Goal: Find contact information: Find contact information

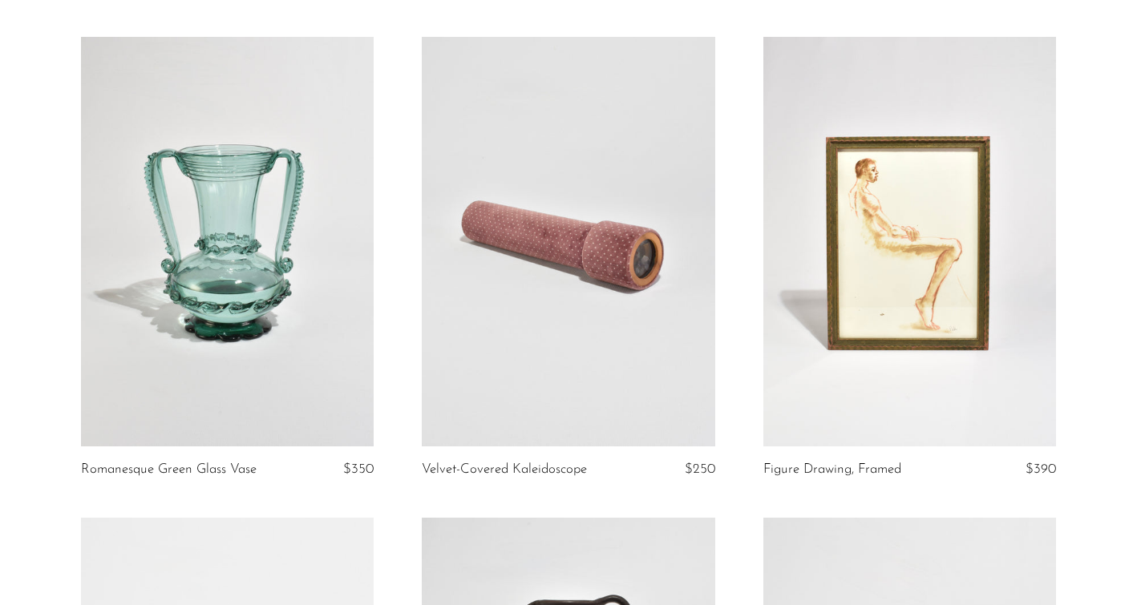
scroll to position [111, 0]
click at [967, 350] on link at bounding box center [909, 241] width 293 height 410
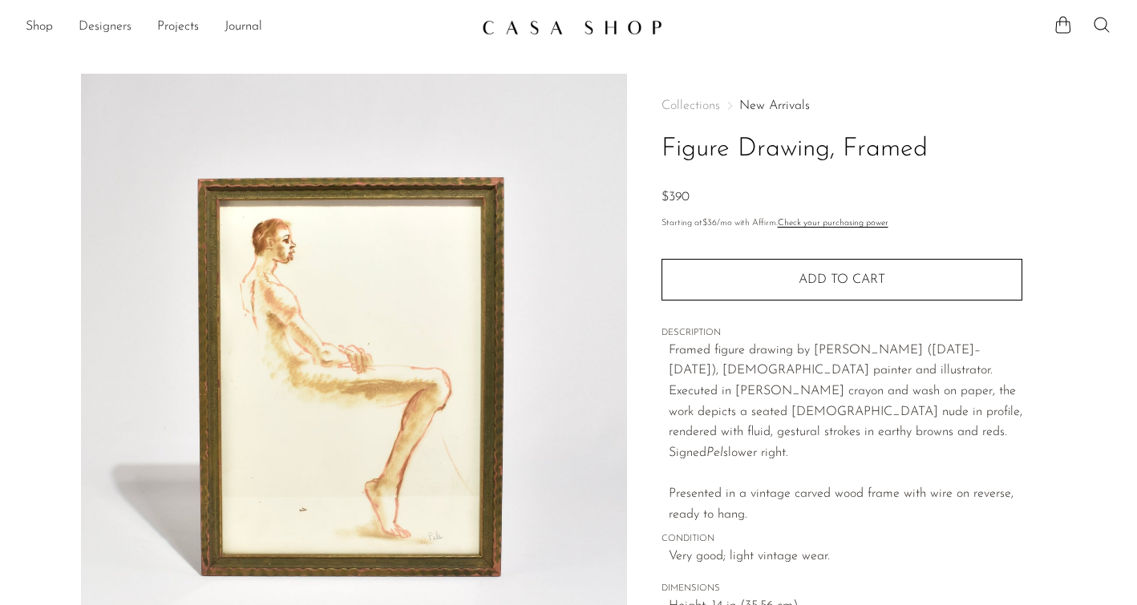
click at [85, 24] on link "Designers" at bounding box center [105, 27] width 53 height 21
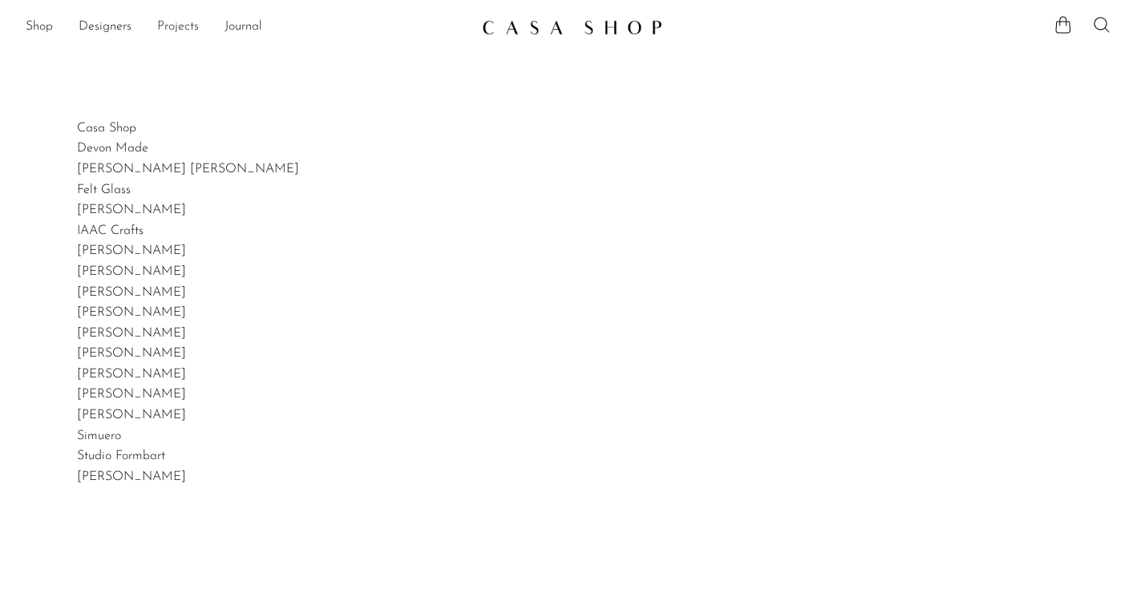
click at [177, 27] on link "Projects" at bounding box center [178, 27] width 42 height 21
click at [240, 23] on link "Journal" at bounding box center [243, 27] width 38 height 21
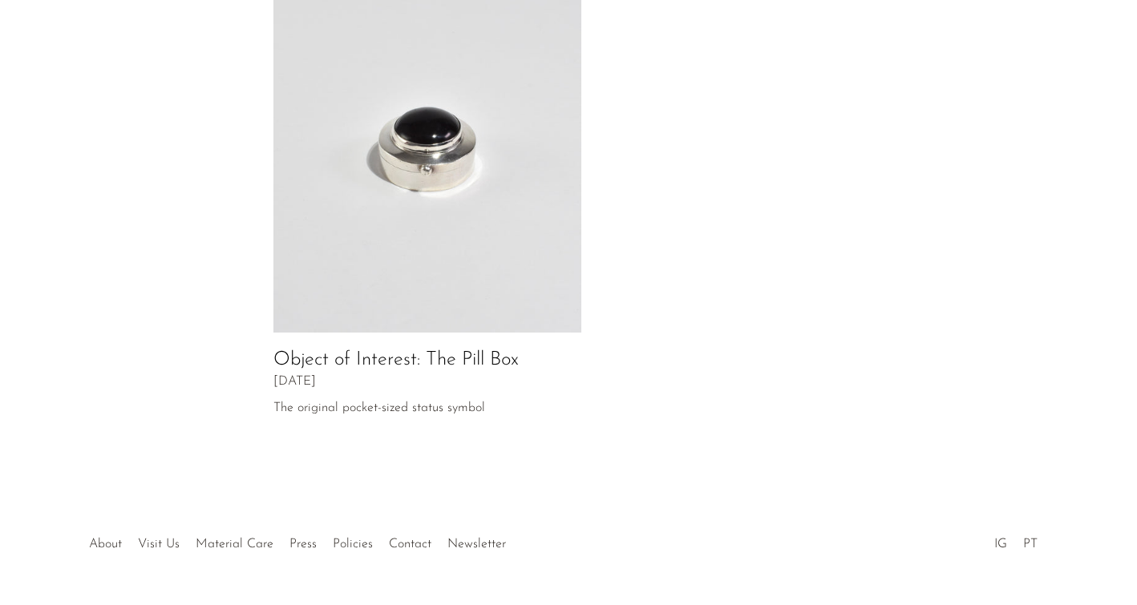
scroll to position [878, 0]
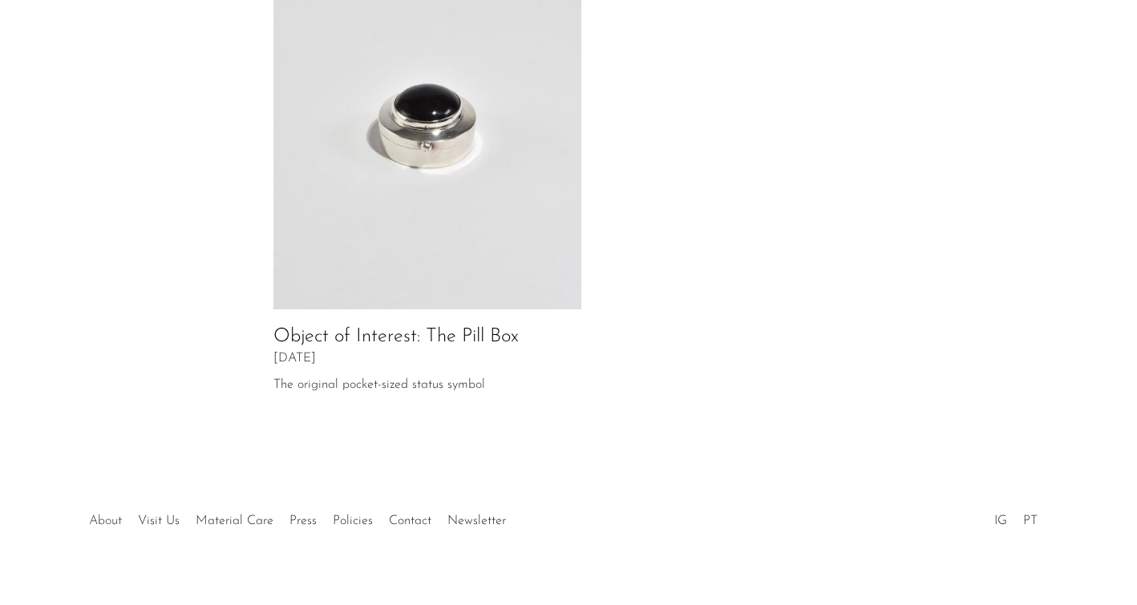
click at [106, 515] on link "About" at bounding box center [105, 521] width 33 height 13
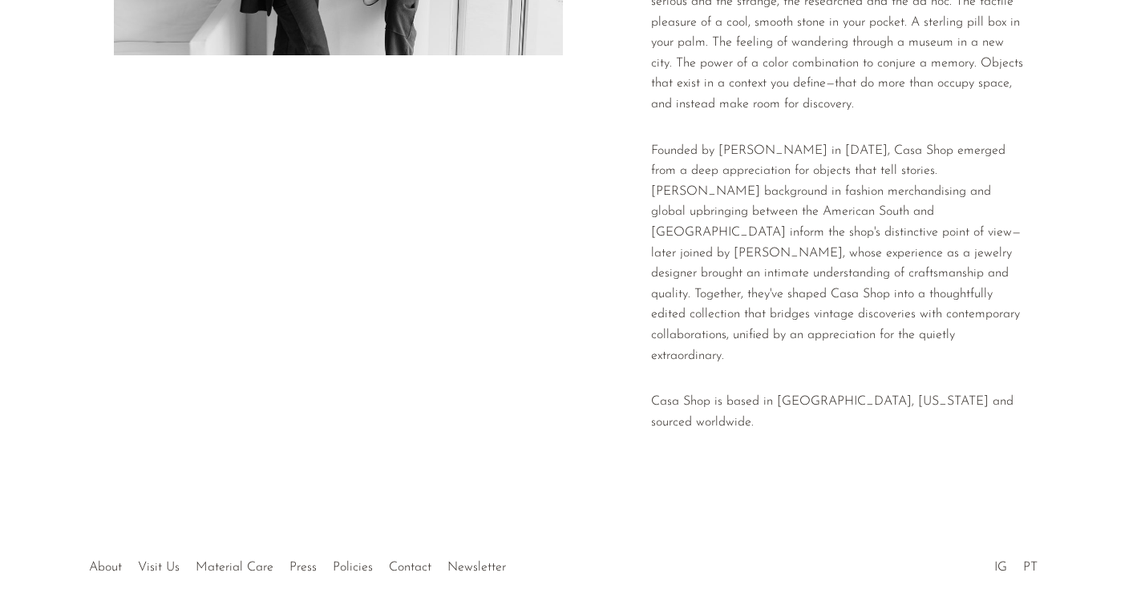
scroll to position [376, 0]
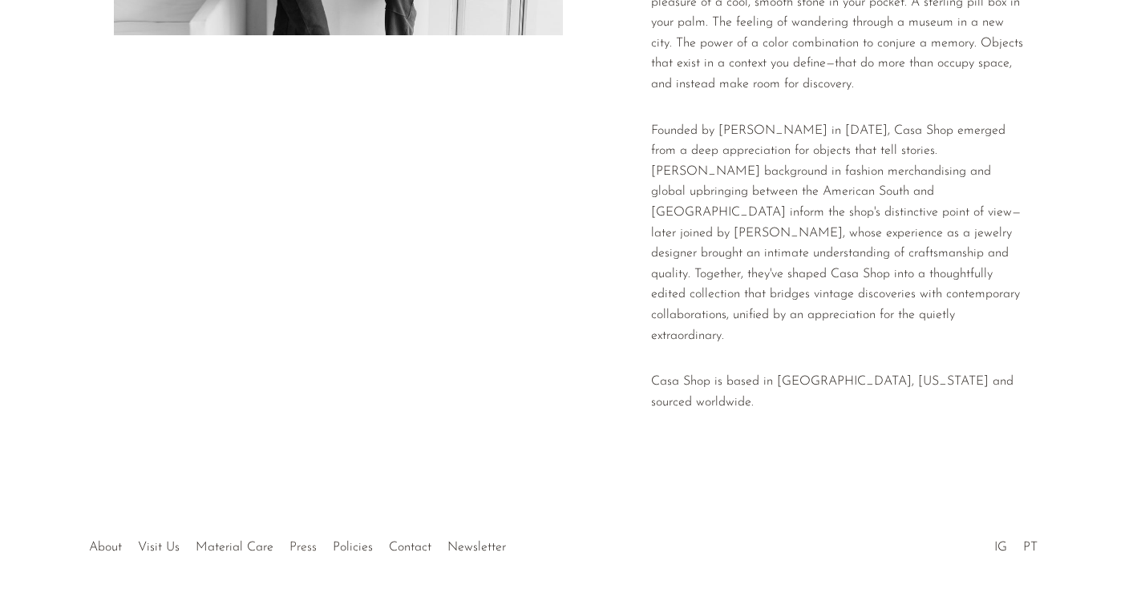
click at [293, 541] on link "Press" at bounding box center [302, 547] width 27 height 13
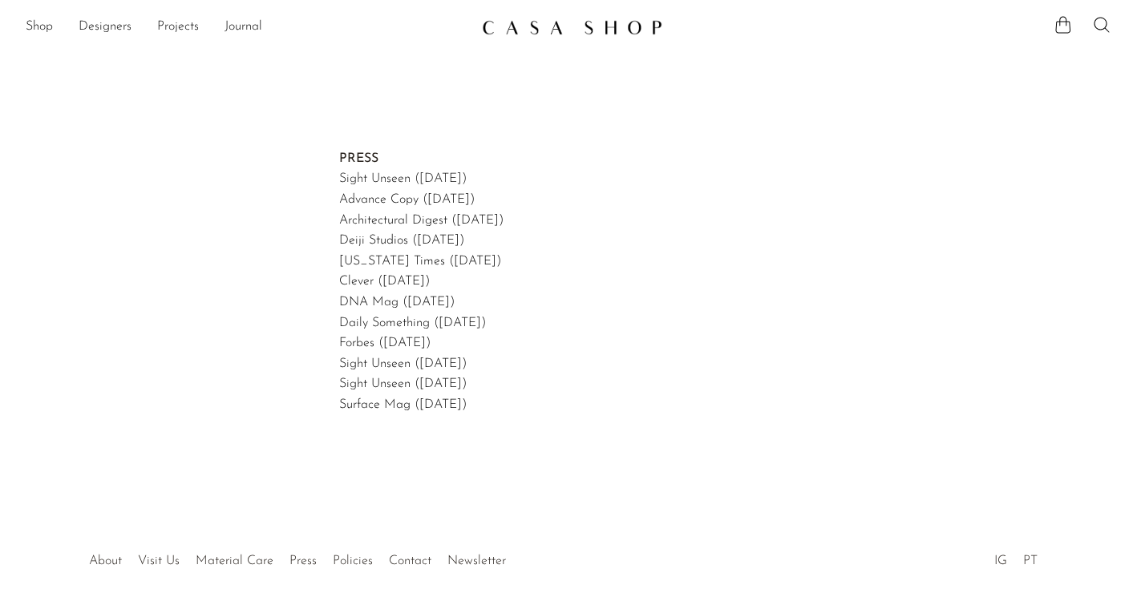
click at [397, 179] on link "Sight Unseen (February, 2025)" at bounding box center [402, 178] width 127 height 13
click at [45, 27] on link "Shop" at bounding box center [39, 27] width 27 height 21
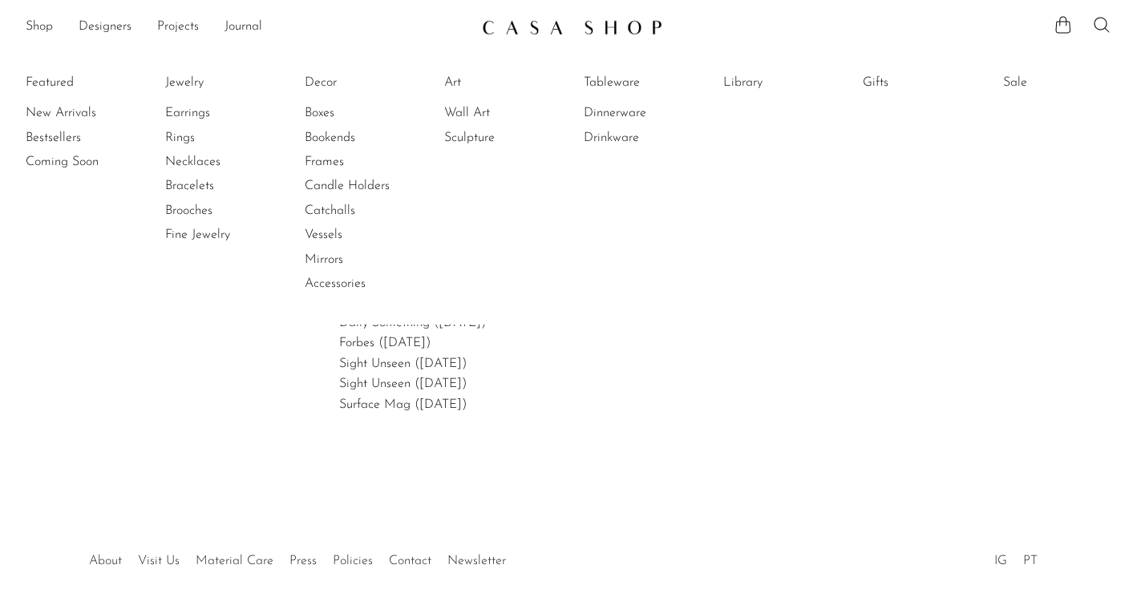
click at [234, 365] on article "PRESS Sight Unseen (February, 2025) Advance Copy (March, 2024) Architectural Di…" at bounding box center [568, 276] width 1137 height 469
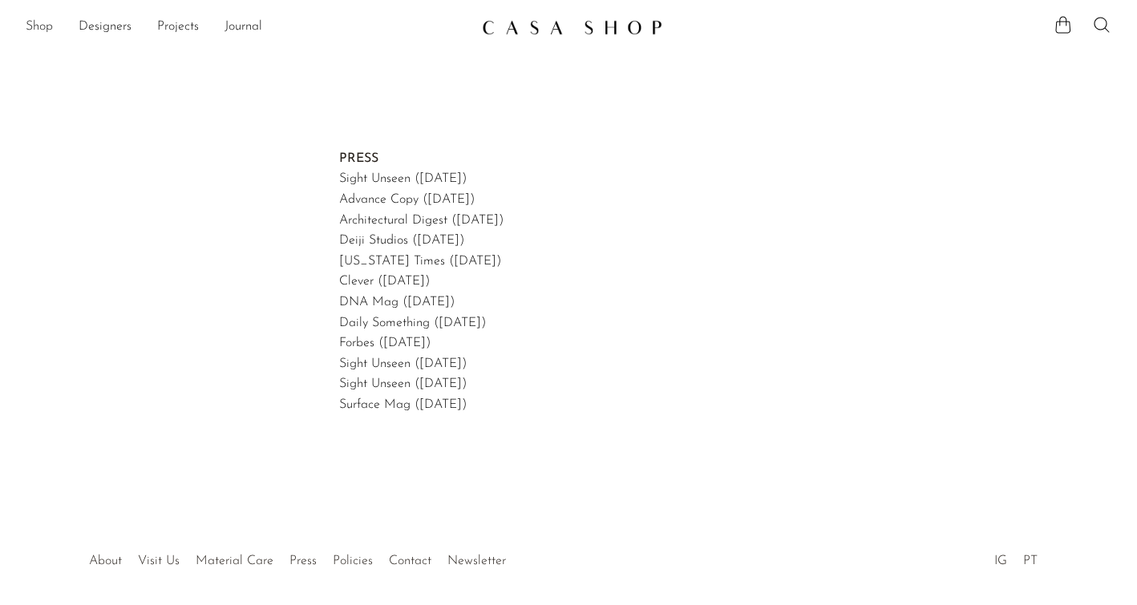
click at [42, 18] on link "Shop" at bounding box center [39, 27] width 27 height 21
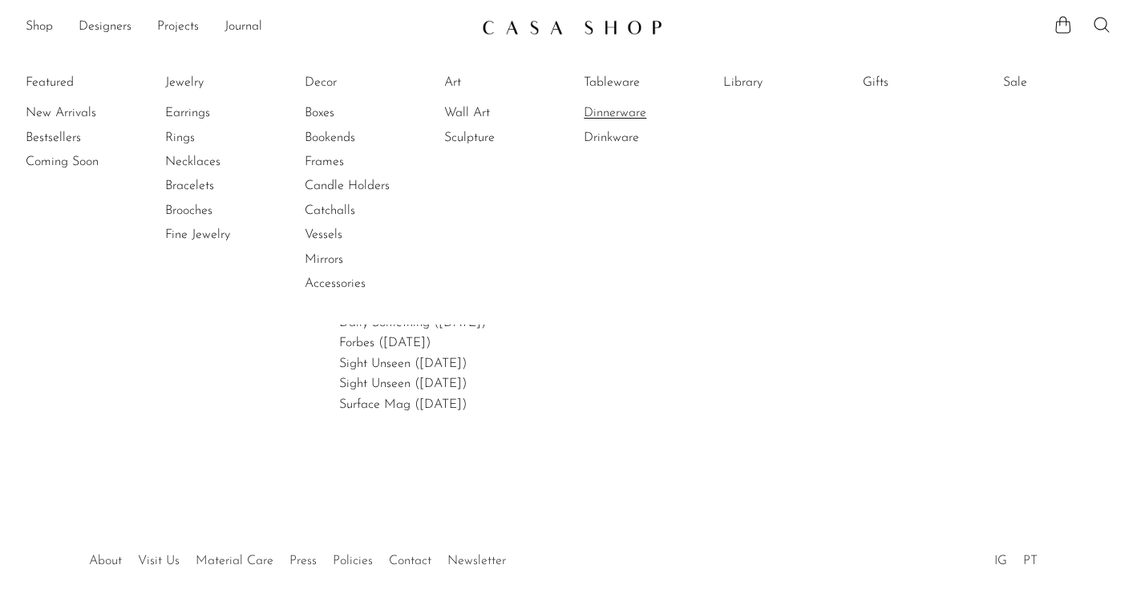
click at [596, 115] on link "Dinnerware" at bounding box center [644, 113] width 120 height 18
click at [820, 515] on div "About Visit Us Material Care Press Policies Contact Newsletter IG PT" at bounding box center [568, 557] width 1137 height 95
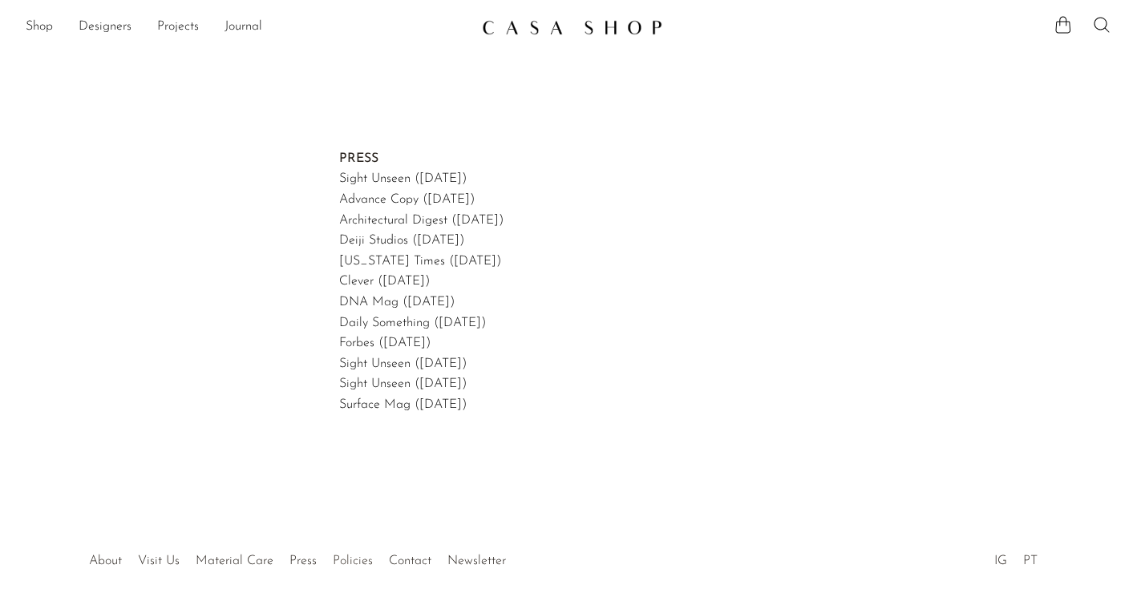
click at [341, 561] on link "Policies" at bounding box center [353, 561] width 40 height 13
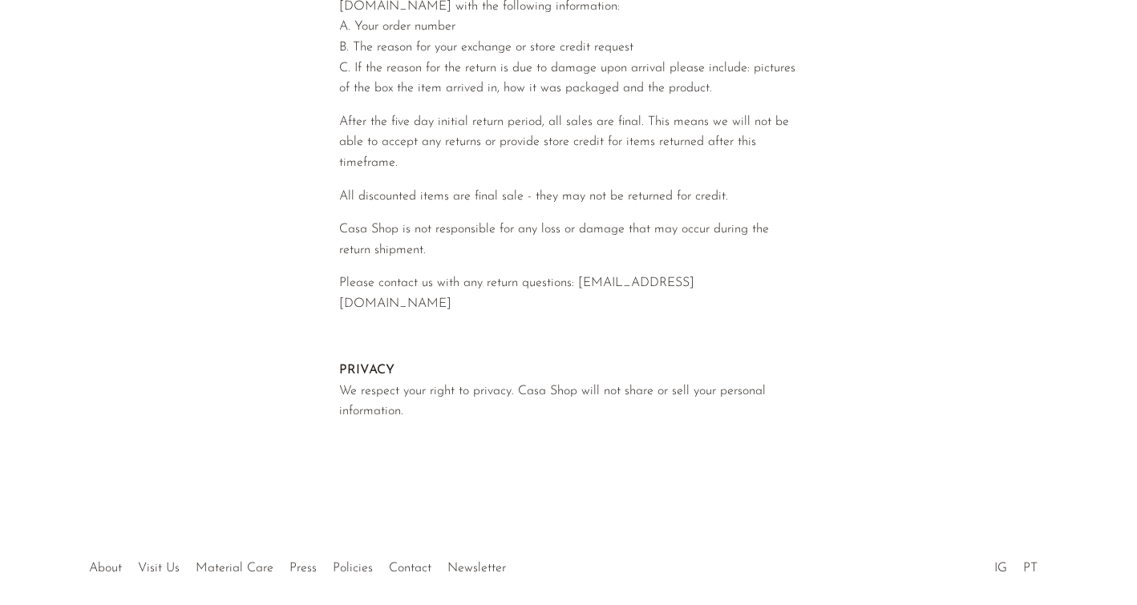
scroll to position [820, 0]
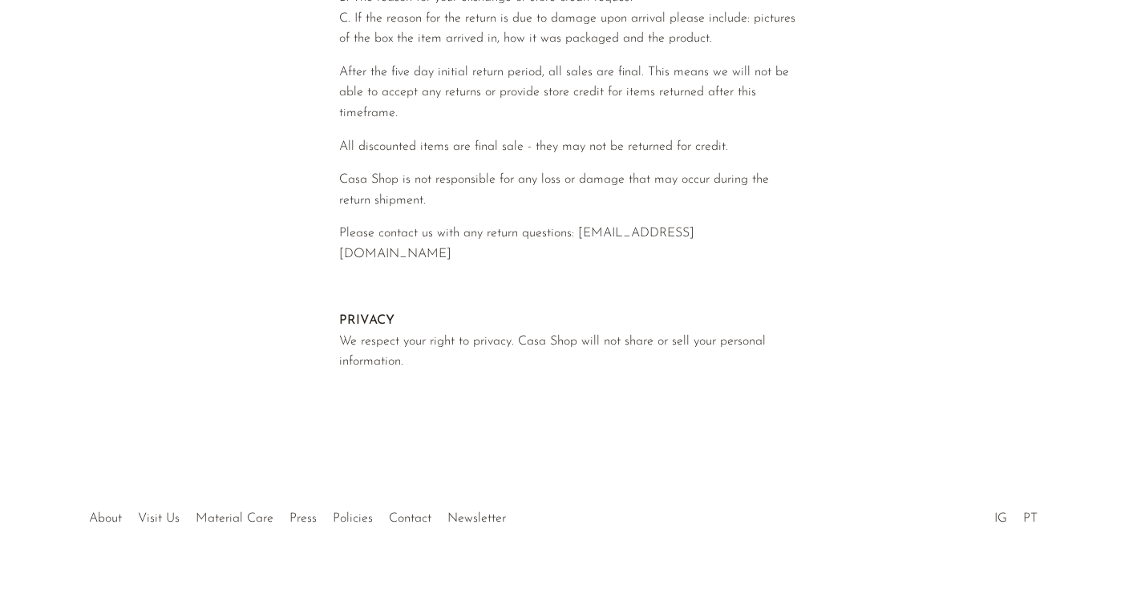
click at [414, 497] on div at bounding box center [568, 502] width 308 height 56
click at [406, 512] on link "Contact" at bounding box center [410, 518] width 42 height 13
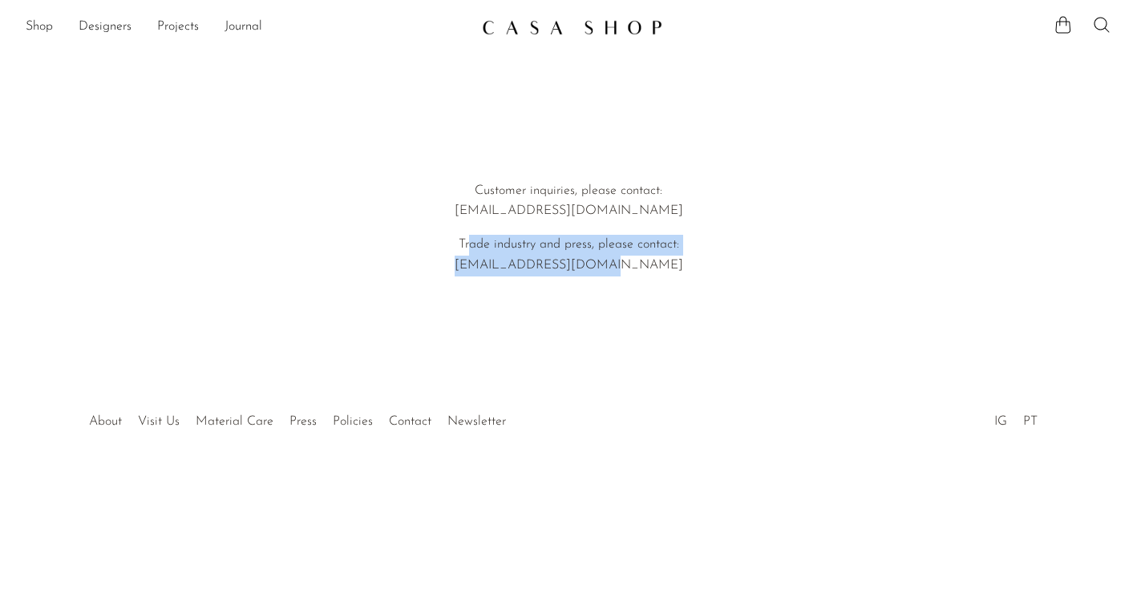
drag, startPoint x: 470, startPoint y: 243, endPoint x: 688, endPoint y: 258, distance: 218.5
click at [688, 258] on p "Trade industry and press, please contact: [EMAIL_ADDRESS][DOMAIN_NAME]" at bounding box center [568, 255] width 458 height 41
click at [630, 269] on p "Trade industry and press, please contact: [EMAIL_ADDRESS][DOMAIN_NAME]" at bounding box center [568, 255] width 458 height 41
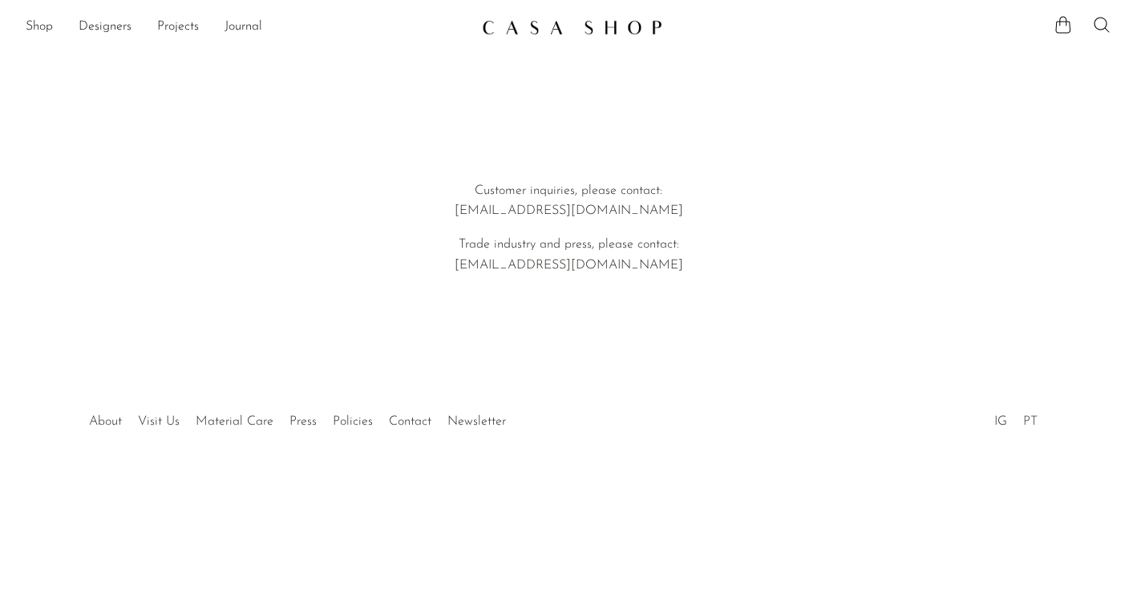
click at [1032, 419] on link "PT" at bounding box center [1030, 421] width 14 height 13
